Goal: Obtain resource: Obtain resource

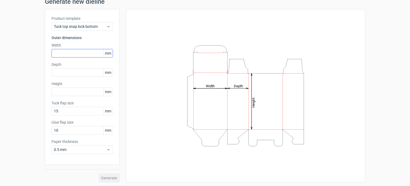
scroll to position [23, 0]
click at [98, 25] on span "Tuck top snap lock bottom" at bounding box center [80, 26] width 53 height 5
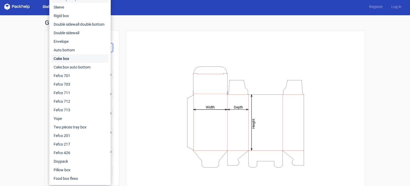
scroll to position [0, 0]
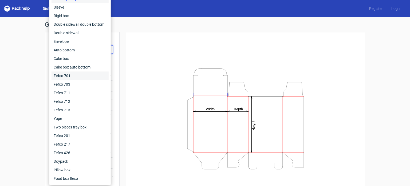
click at [78, 73] on div "Fefco 701" at bounding box center [80, 75] width 57 height 9
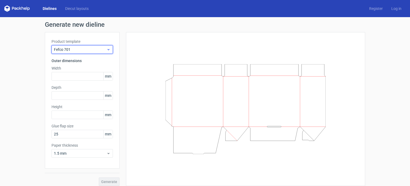
click at [76, 50] on span "Fefco 701" at bounding box center [80, 49] width 53 height 5
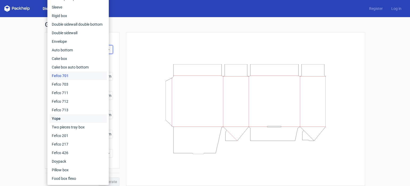
click at [66, 116] on div "Yope" at bounding box center [78, 118] width 57 height 9
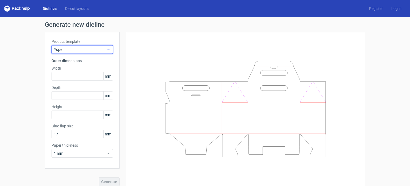
click at [72, 50] on span "Yope" at bounding box center [80, 49] width 53 height 5
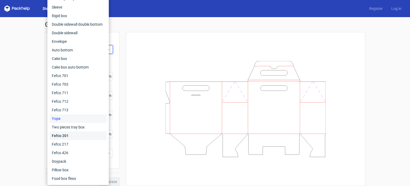
click at [68, 132] on div "Fefco 201" at bounding box center [78, 135] width 57 height 9
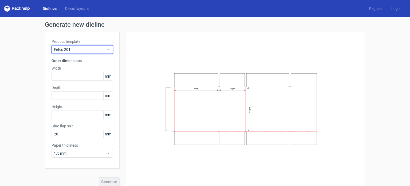
click at [81, 49] on span "Fefco 201" at bounding box center [80, 49] width 53 height 5
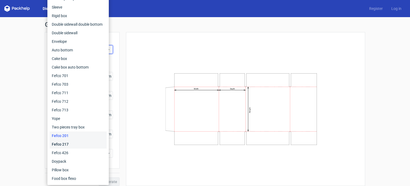
scroll to position [4, 0]
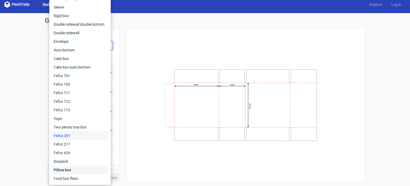
click at [72, 169] on div "Pillow box" at bounding box center [80, 169] width 57 height 9
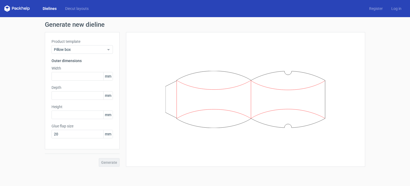
click at [79, 42] on label "Product template" at bounding box center [82, 41] width 61 height 5
click at [80, 48] on span "Pillow box" at bounding box center [80, 49] width 53 height 5
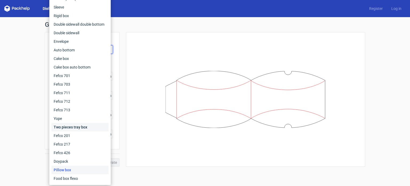
click at [75, 124] on div "Two pieces tray box" at bounding box center [80, 127] width 57 height 9
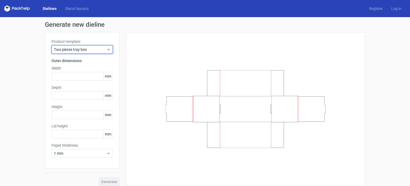
click at [75, 48] on span "Two pieces tray box" at bounding box center [80, 49] width 53 height 5
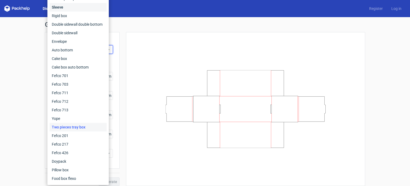
click at [58, 9] on div "Sleeve" at bounding box center [78, 7] width 57 height 9
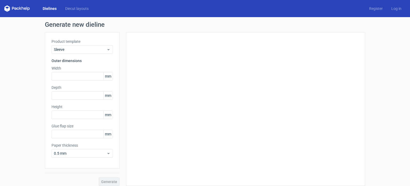
type input "15"
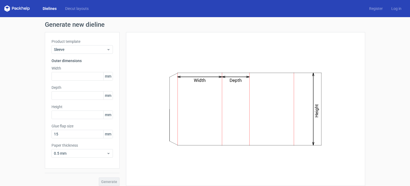
click at [67, 55] on div "Product template Sleeve Outer dimensions Width mm Depth mm Height mm Glue flap …" at bounding box center [82, 100] width 75 height 136
click at [70, 51] on span "Sleeve" at bounding box center [80, 49] width 53 height 5
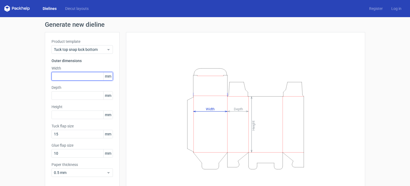
click at [72, 72] on input "text" at bounding box center [82, 76] width 61 height 9
